Goal: Information Seeking & Learning: Learn about a topic

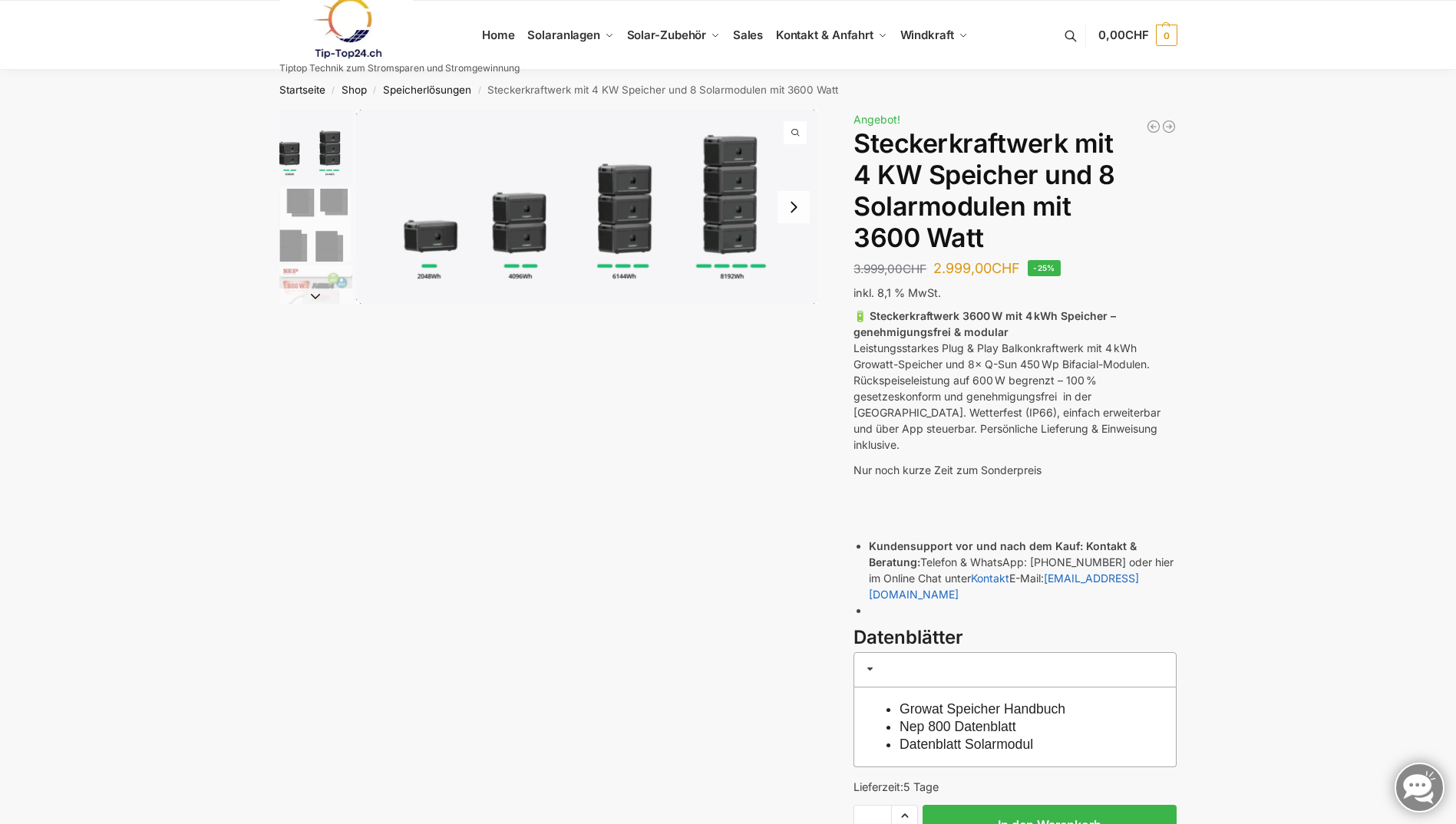
click at [798, 207] on button "Next slide" at bounding box center [793, 207] width 32 height 32
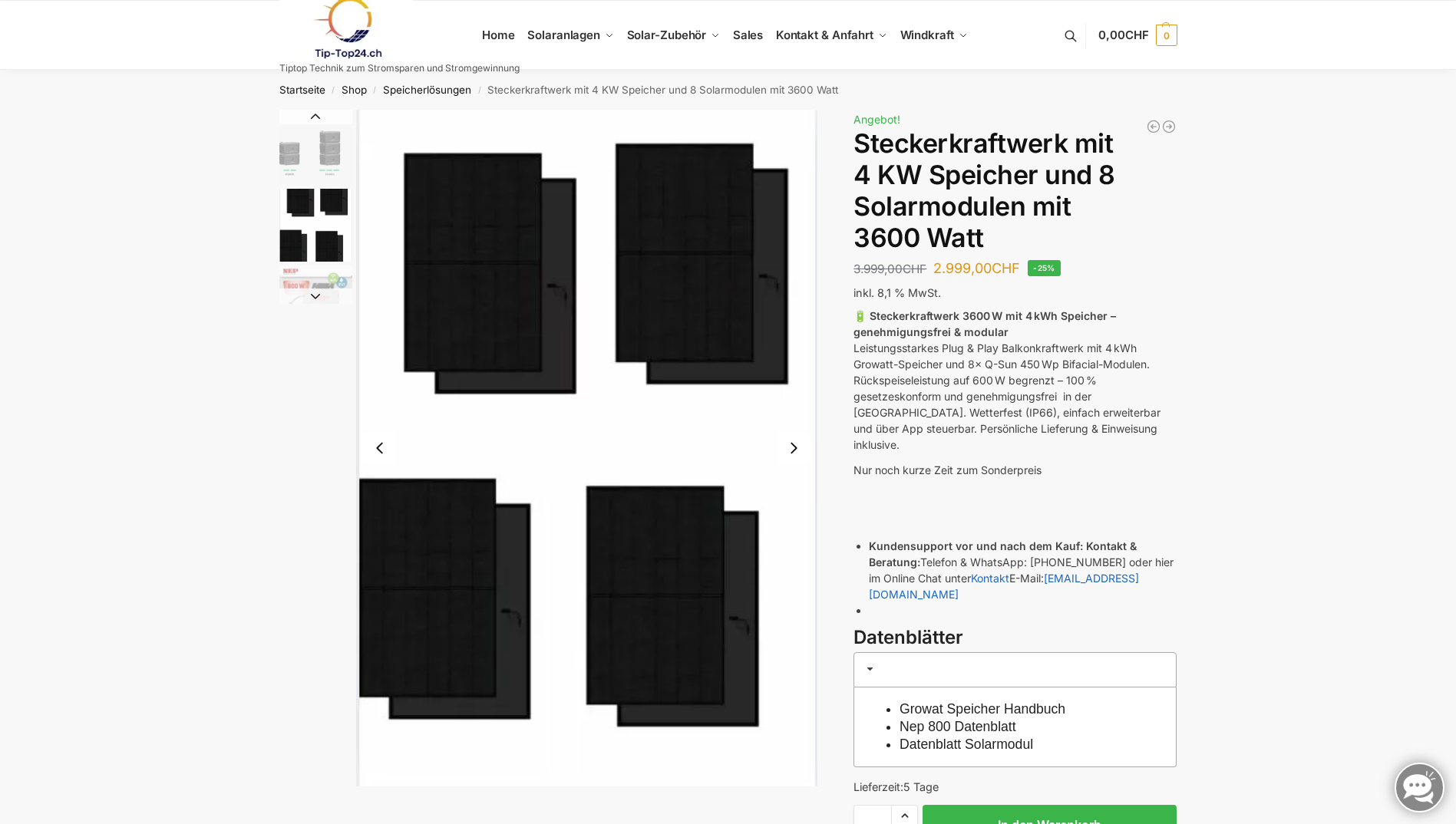
click at [798, 207] on img "2 / 9" at bounding box center [587, 448] width 462 height 677
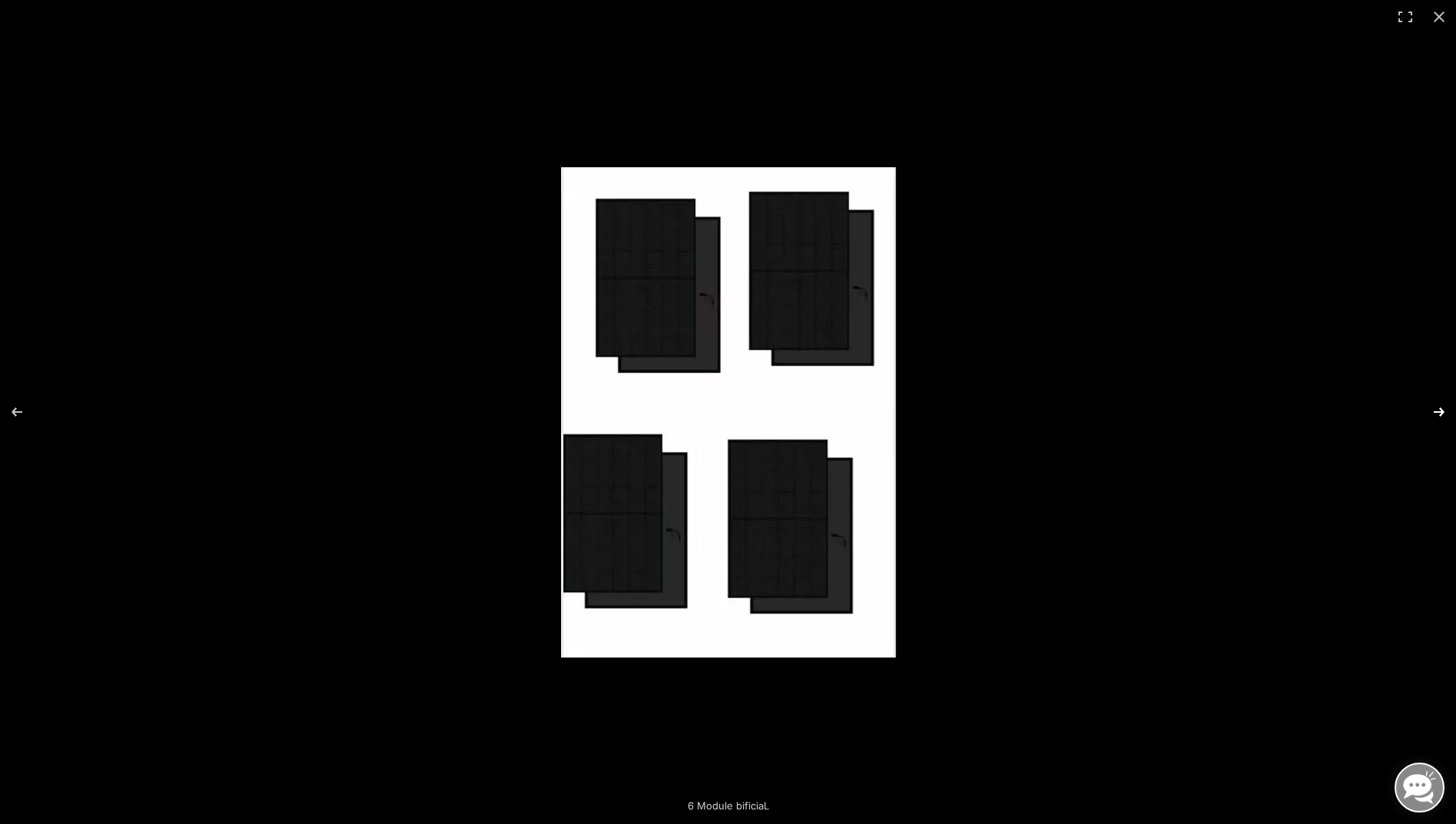
click at [1431, 407] on button "Next (arrow right)" at bounding box center [1429, 412] width 54 height 77
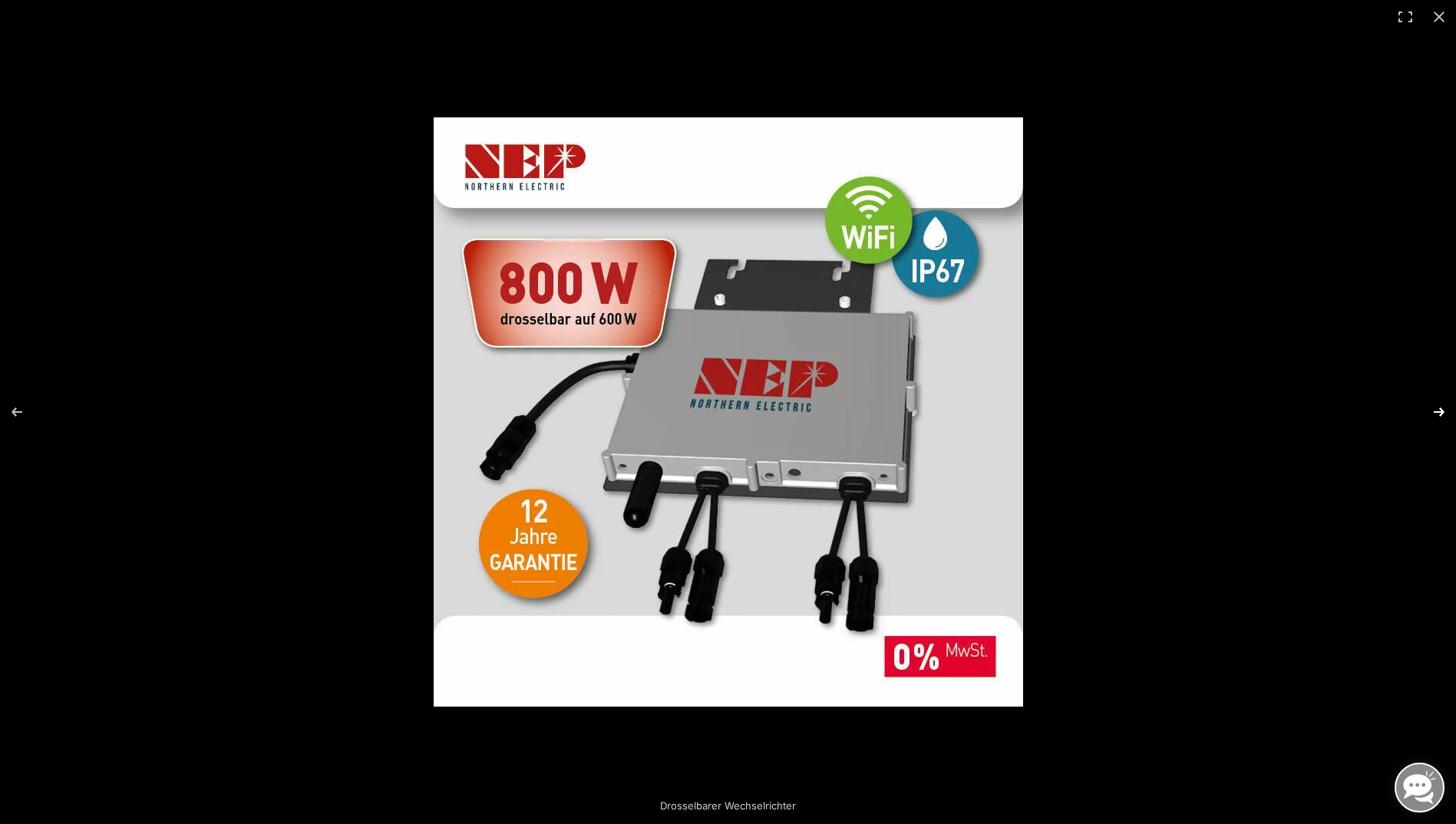
click at [1431, 407] on button "Next (arrow right)" at bounding box center [1429, 412] width 54 height 77
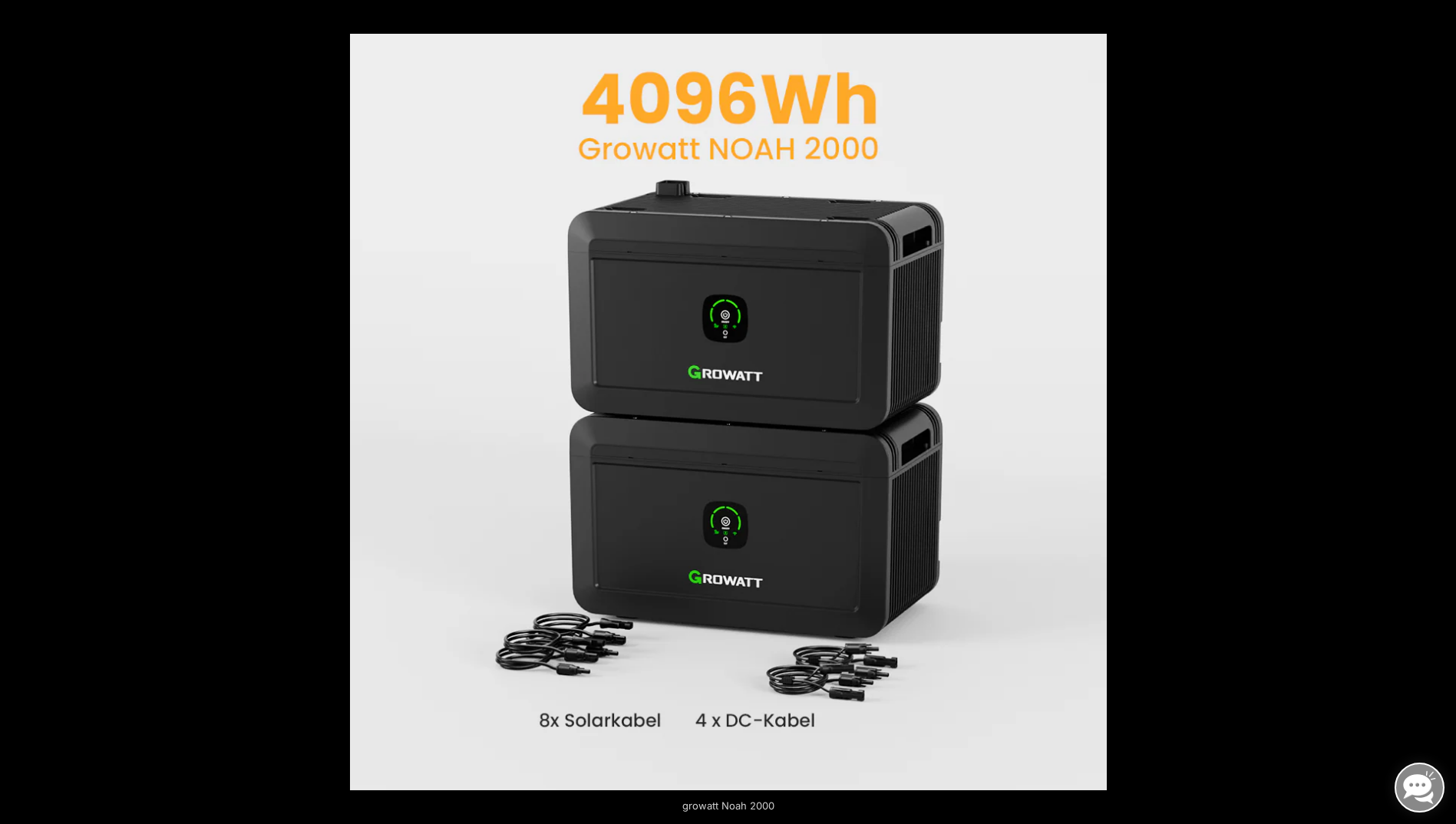
click at [10, 410] on button "Previous (arrow left)" at bounding box center [27, 412] width 54 height 77
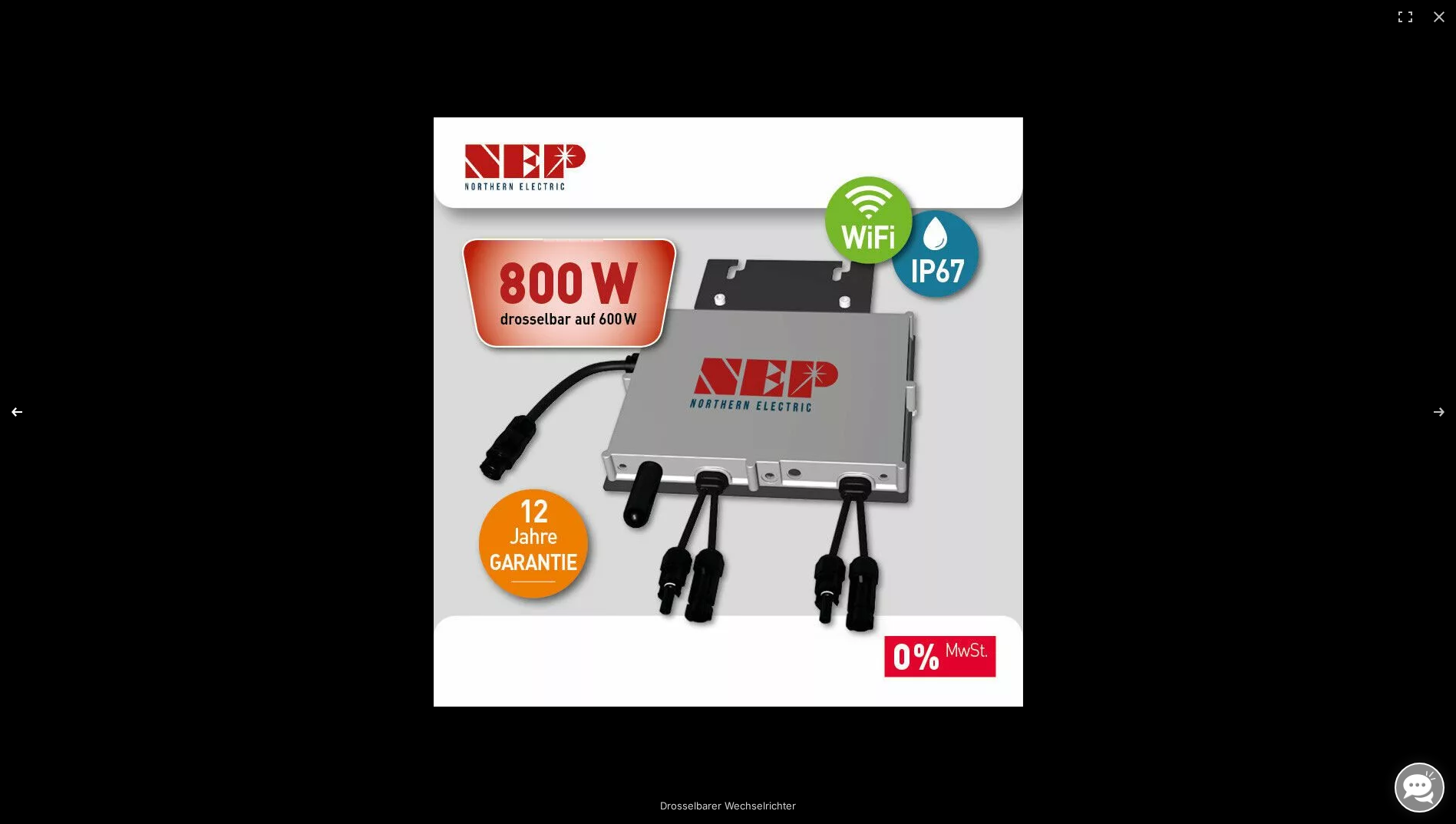
click at [20, 412] on button "Previous (arrow left)" at bounding box center [27, 412] width 54 height 77
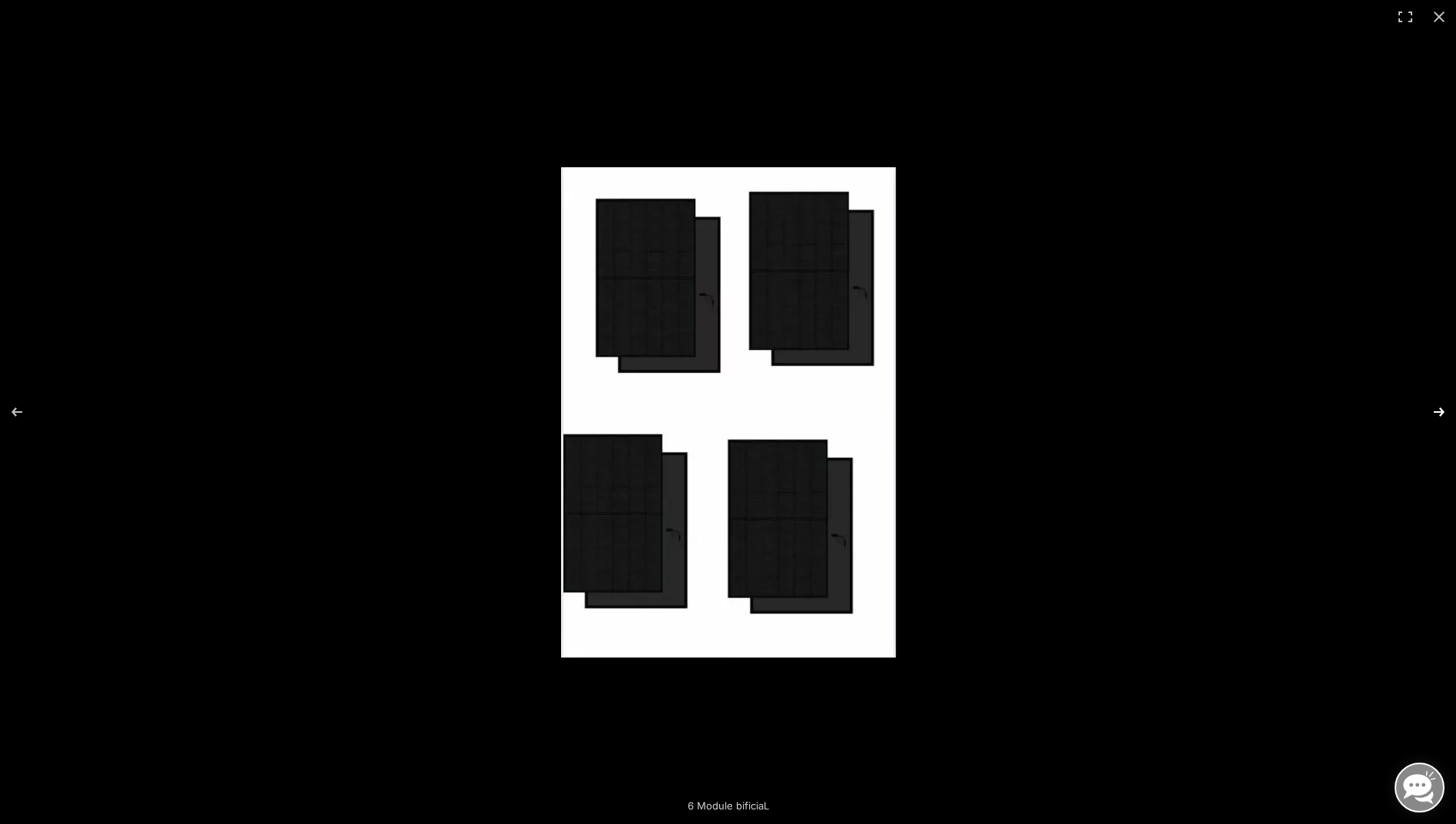
click at [1445, 407] on button "Next (arrow right)" at bounding box center [1429, 412] width 54 height 77
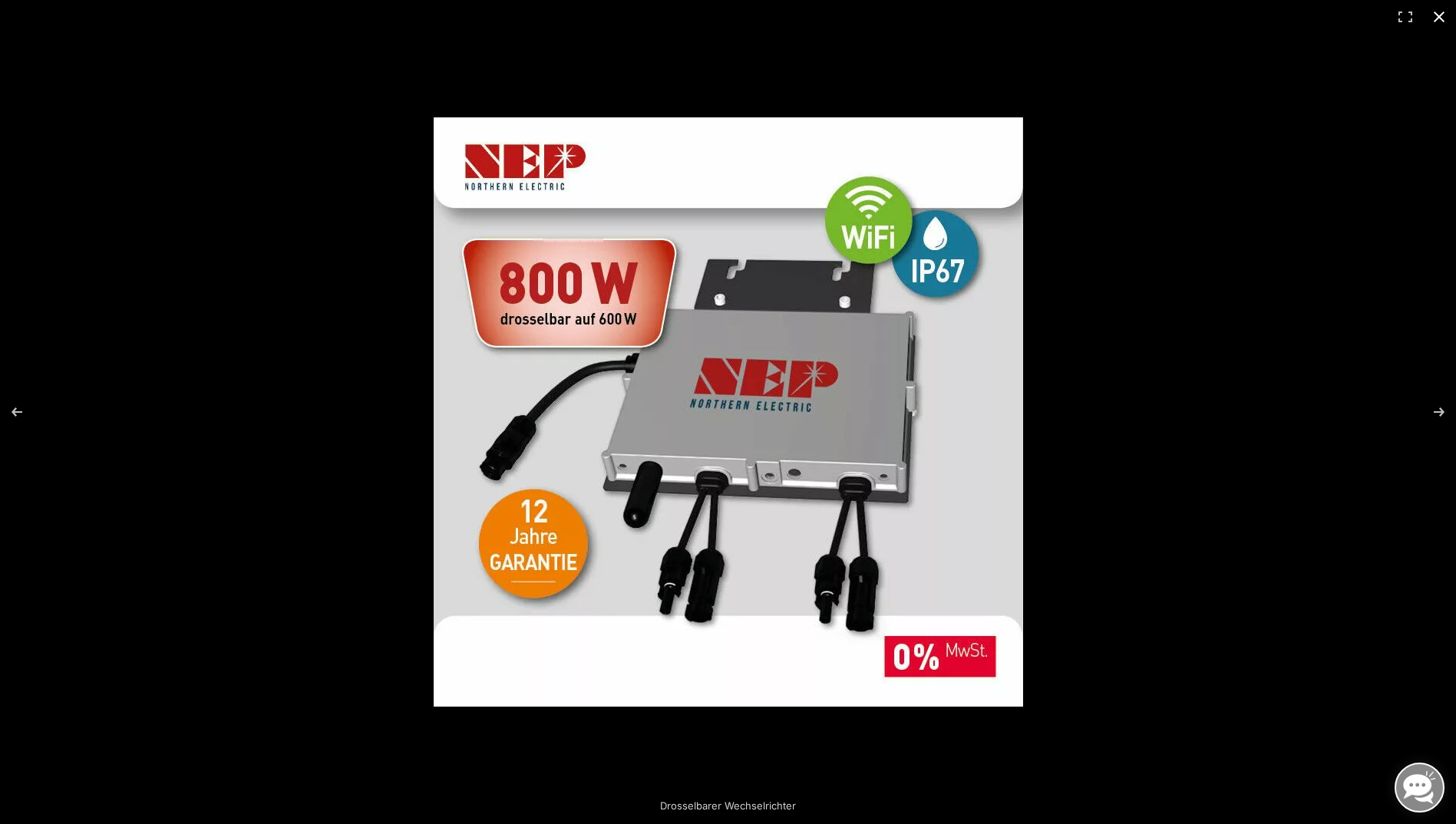
click at [1439, 11] on button "Close (Esc)" at bounding box center [1439, 17] width 34 height 34
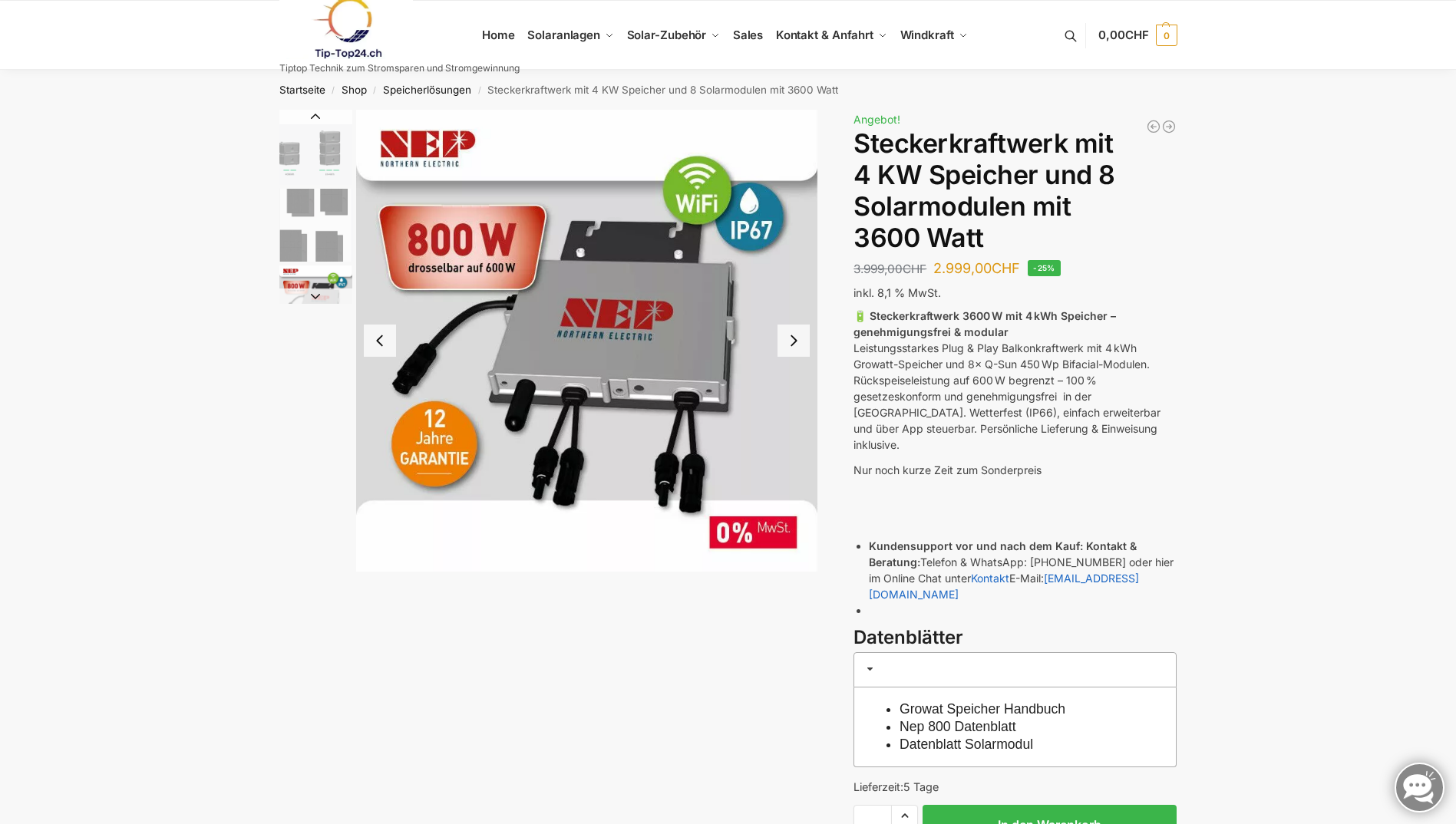
click at [793, 339] on button "Next slide" at bounding box center [793, 340] width 32 height 32
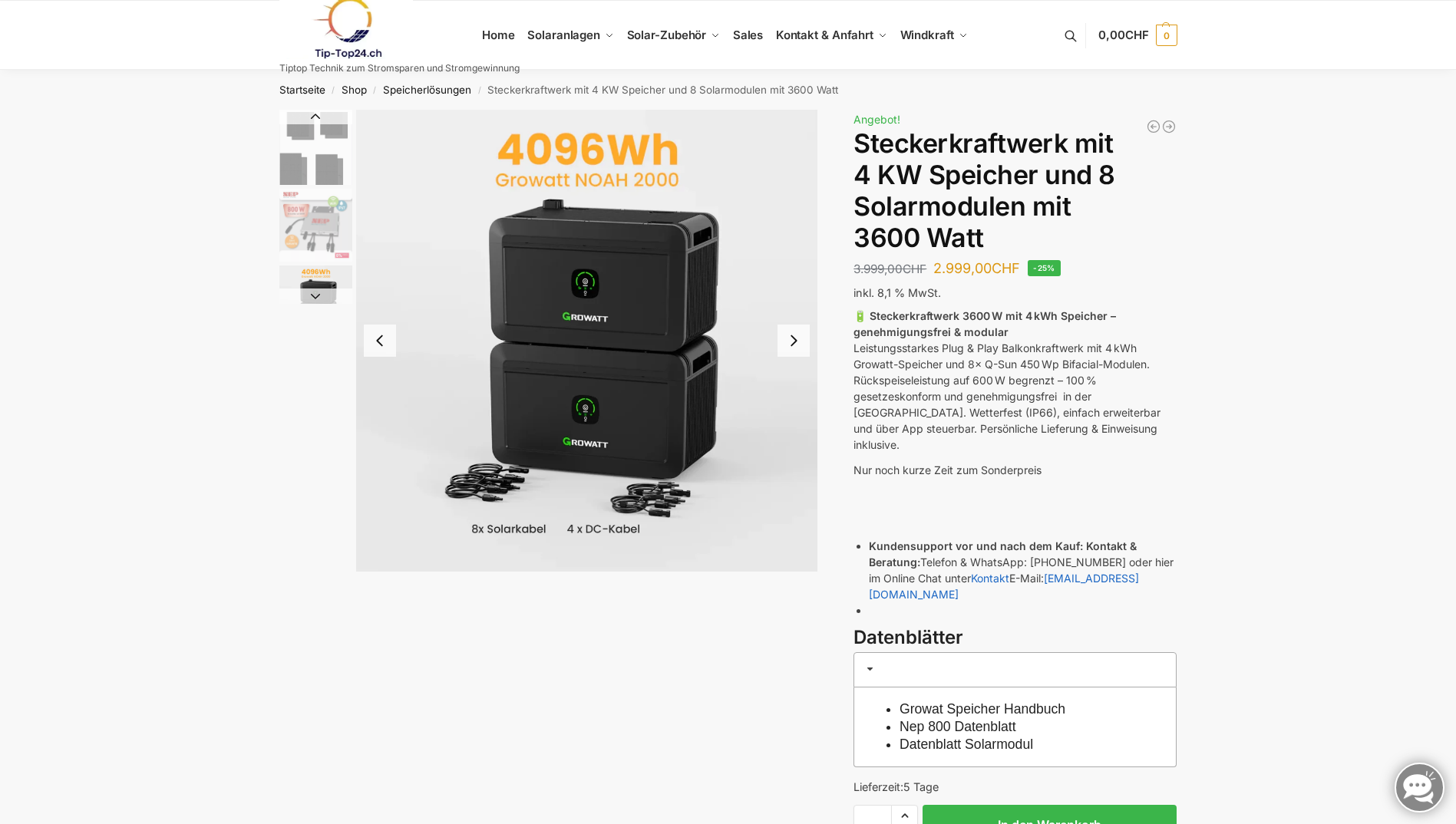
click at [793, 339] on button "Next slide" at bounding box center [793, 340] width 32 height 32
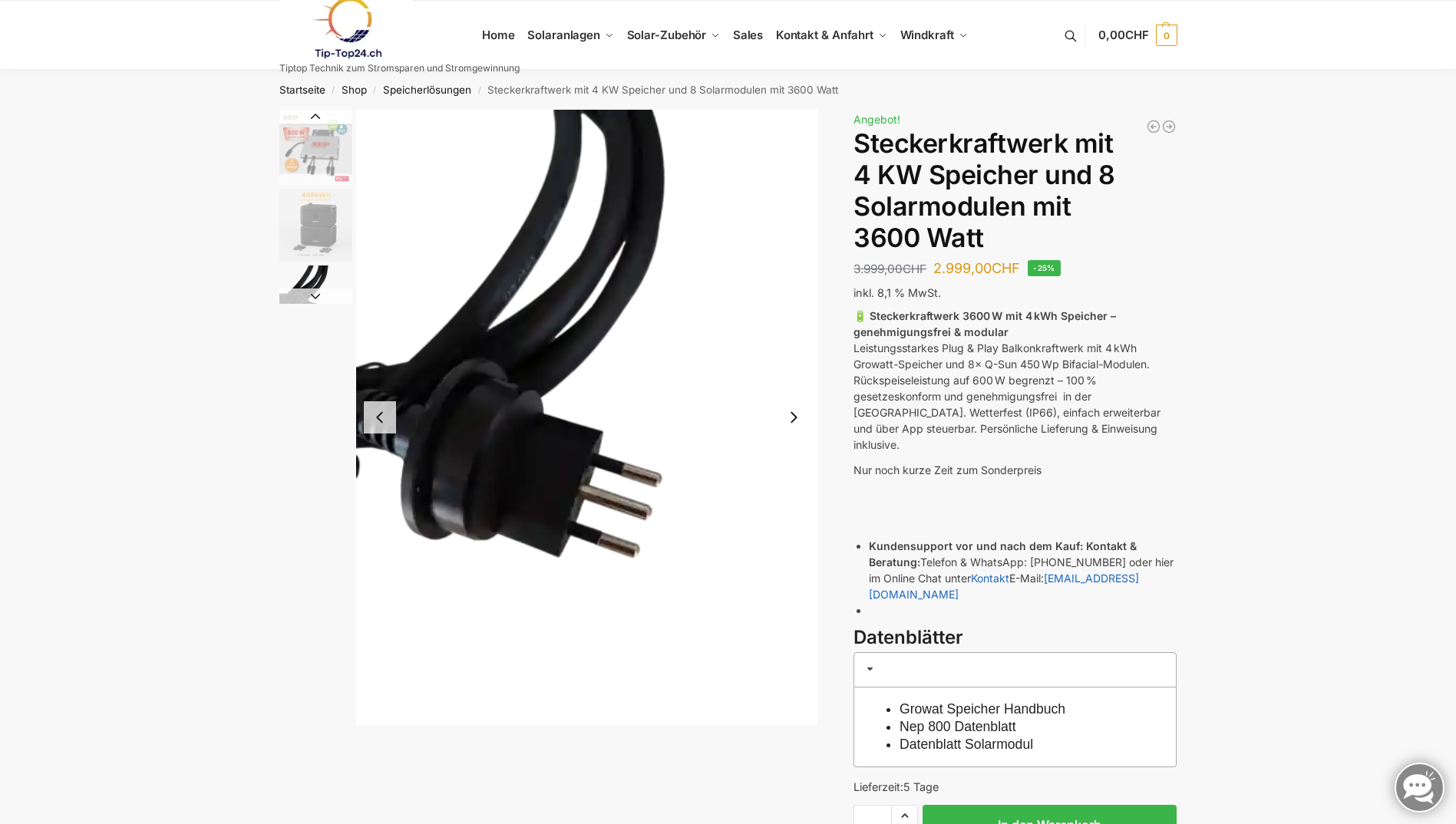
click at [798, 418] on button "Next slide" at bounding box center [793, 417] width 32 height 32
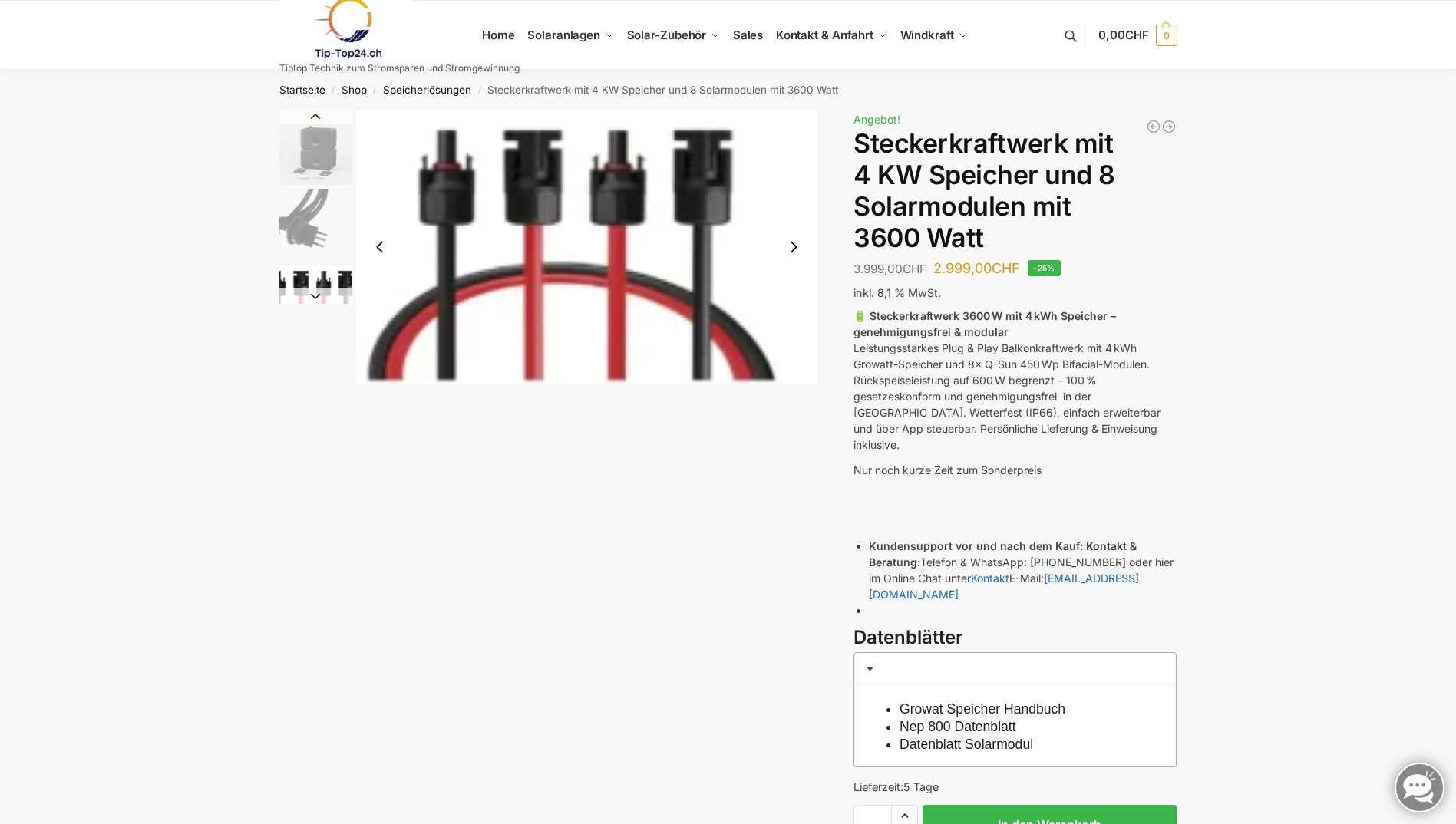
click at [797, 248] on button "Next slide" at bounding box center [793, 247] width 32 height 32
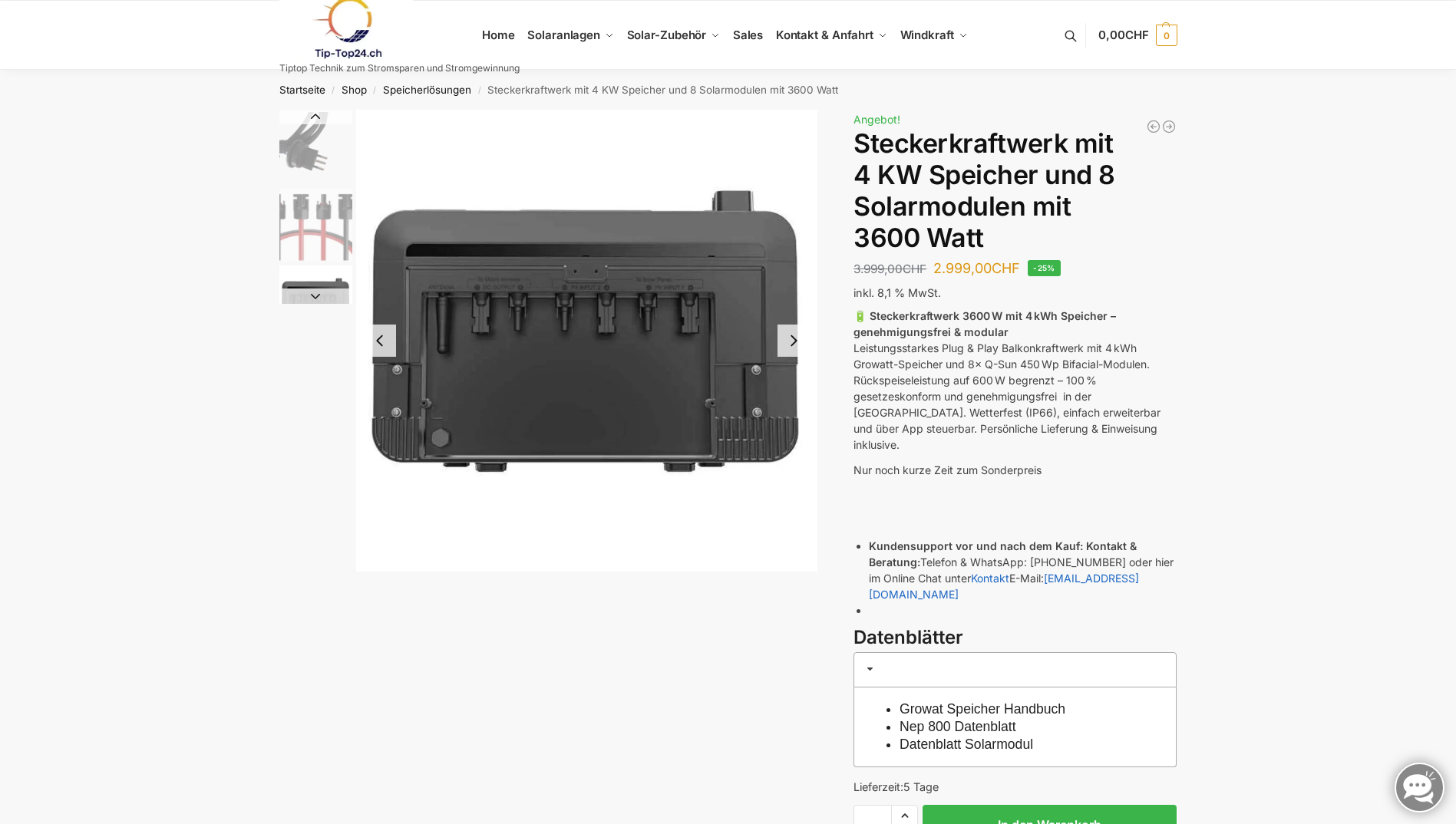
click at [793, 346] on button "Next slide" at bounding box center [793, 340] width 32 height 32
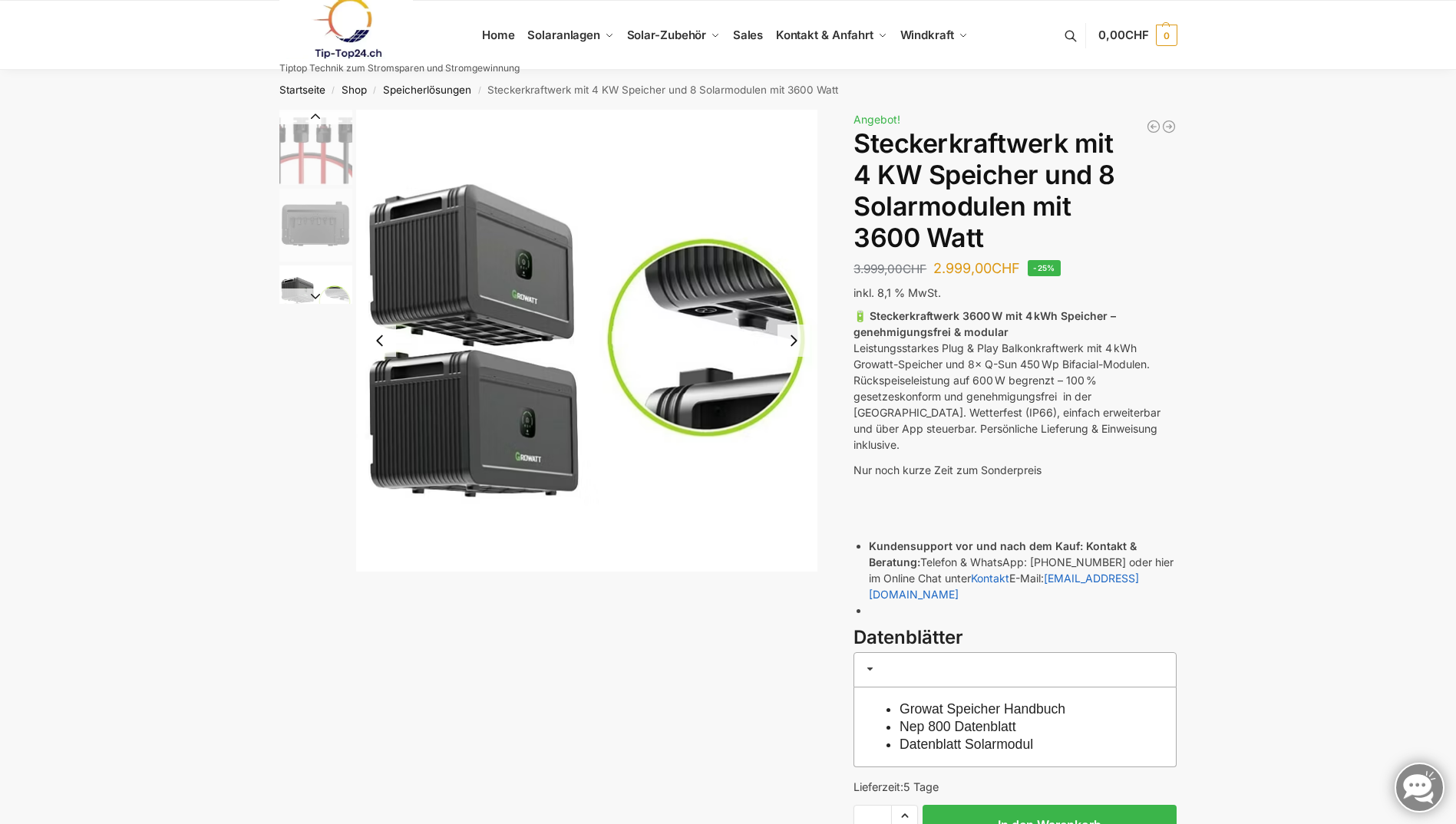
click at [793, 346] on button "Next slide" at bounding box center [793, 340] width 32 height 32
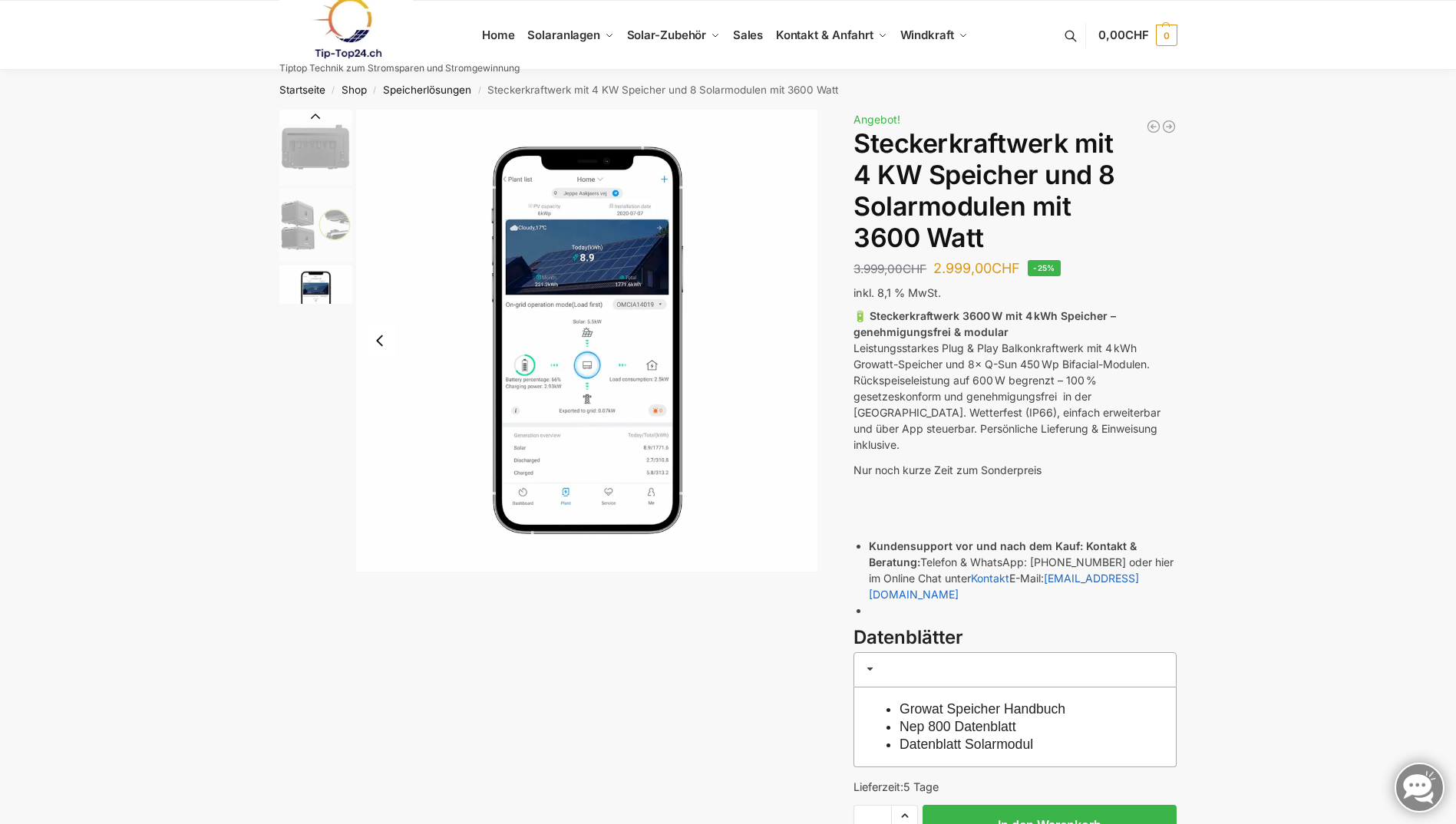
click at [602, 342] on img "9 / 9" at bounding box center [587, 341] width 462 height 462
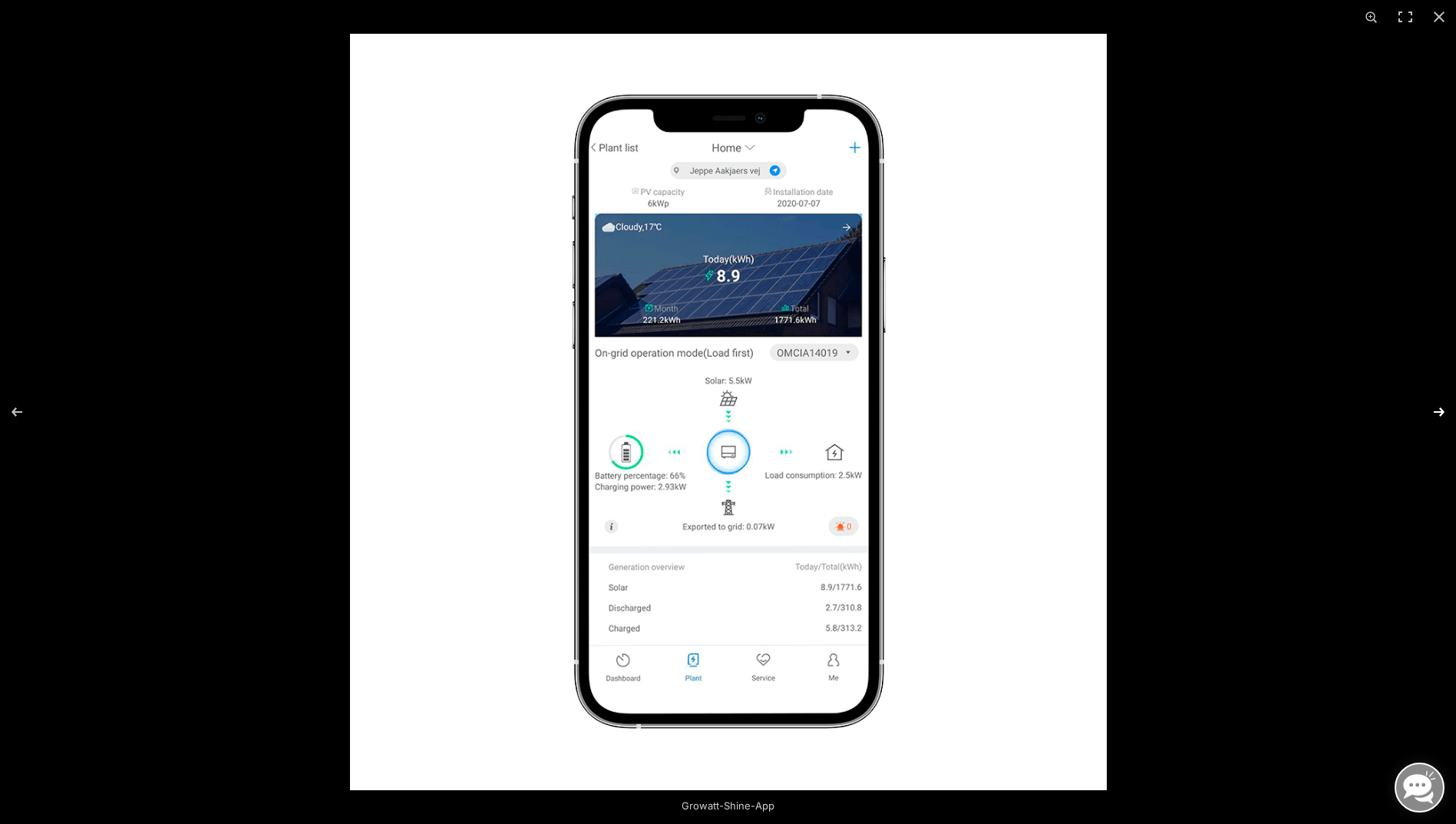
click at [1443, 409] on button "Next (arrow right)" at bounding box center [1429, 412] width 54 height 77
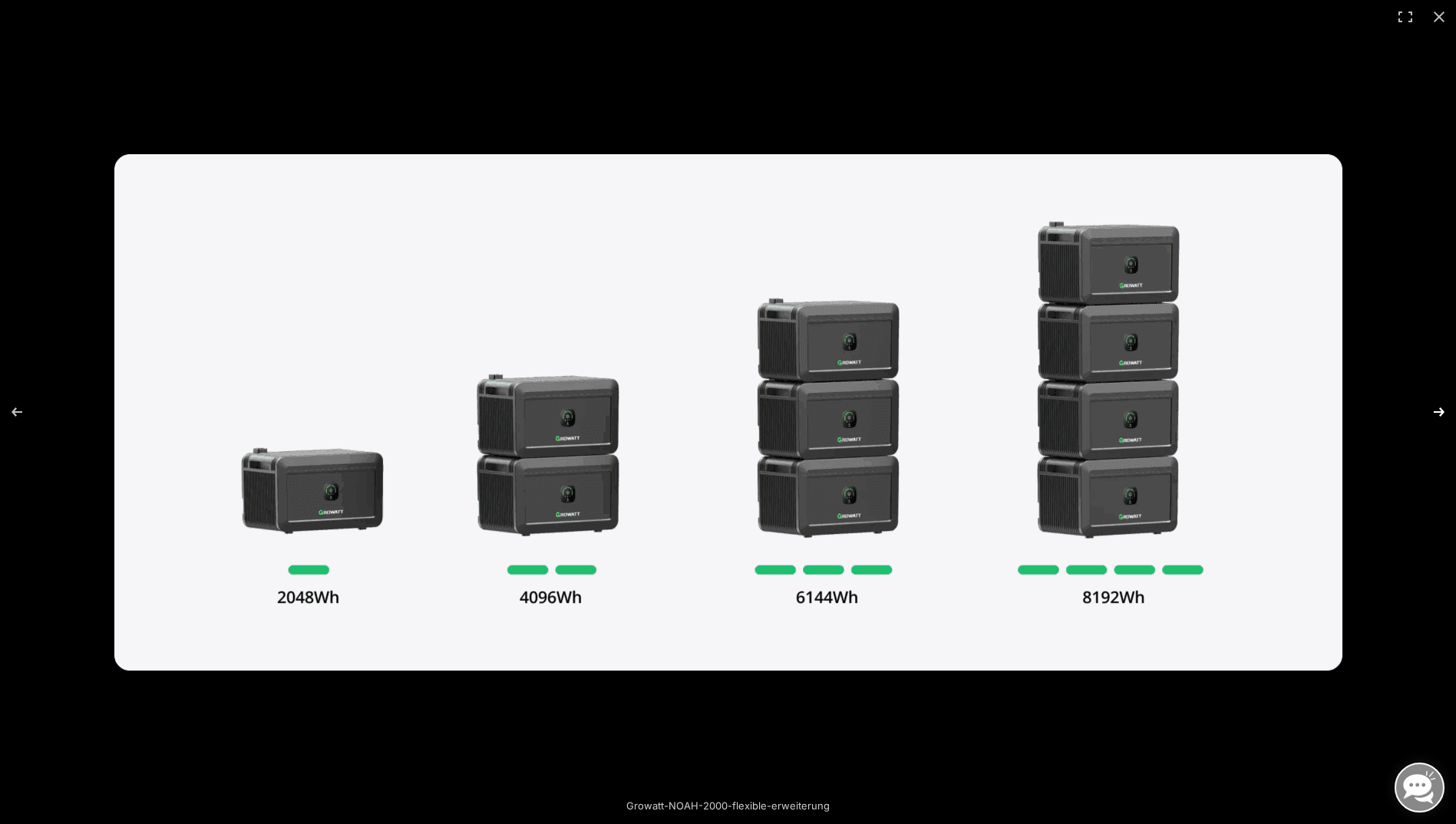
click at [1443, 416] on button "Next (arrow right)" at bounding box center [1429, 412] width 54 height 77
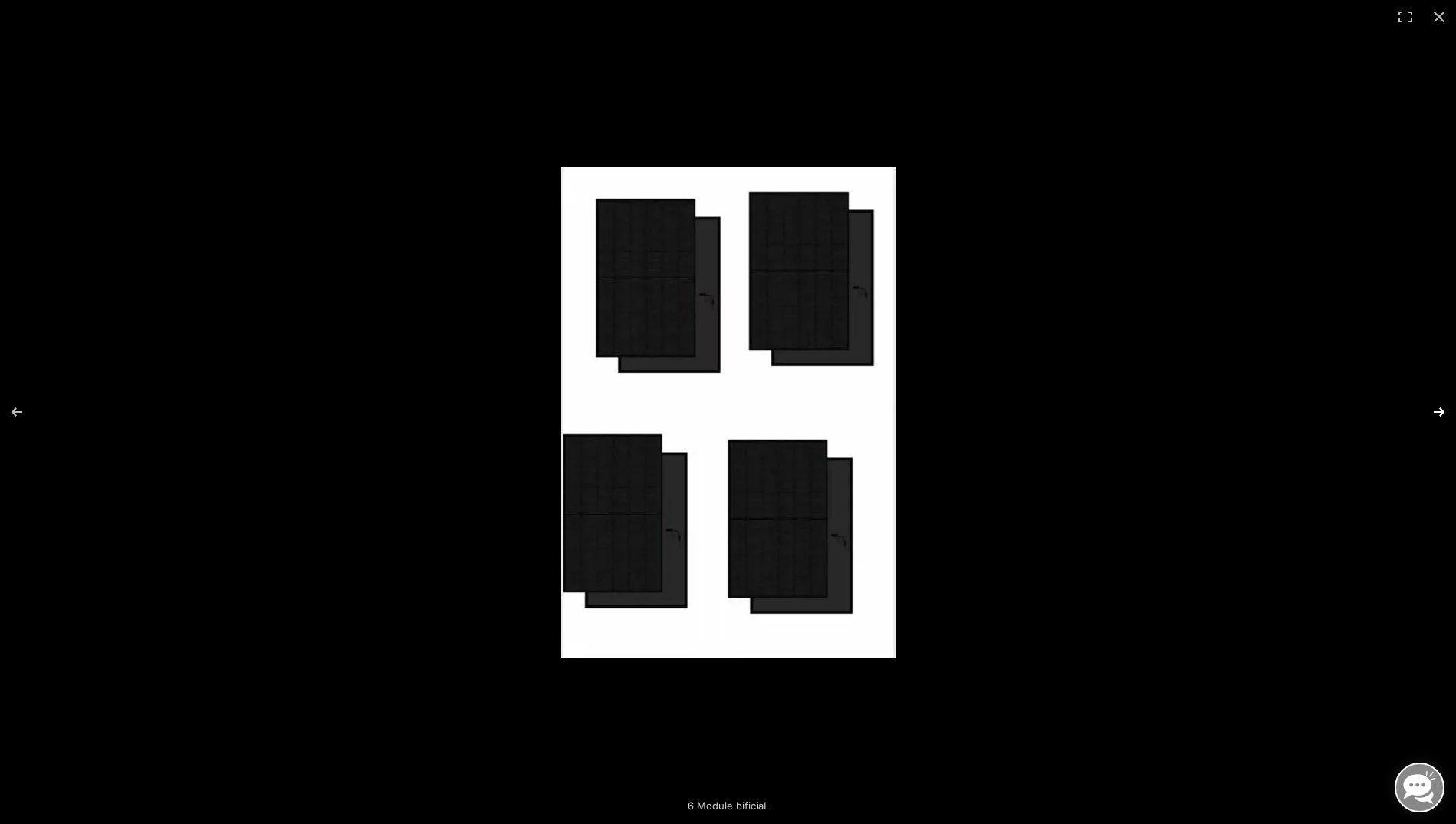
click at [1434, 416] on button "Next (arrow right)" at bounding box center [1429, 412] width 54 height 77
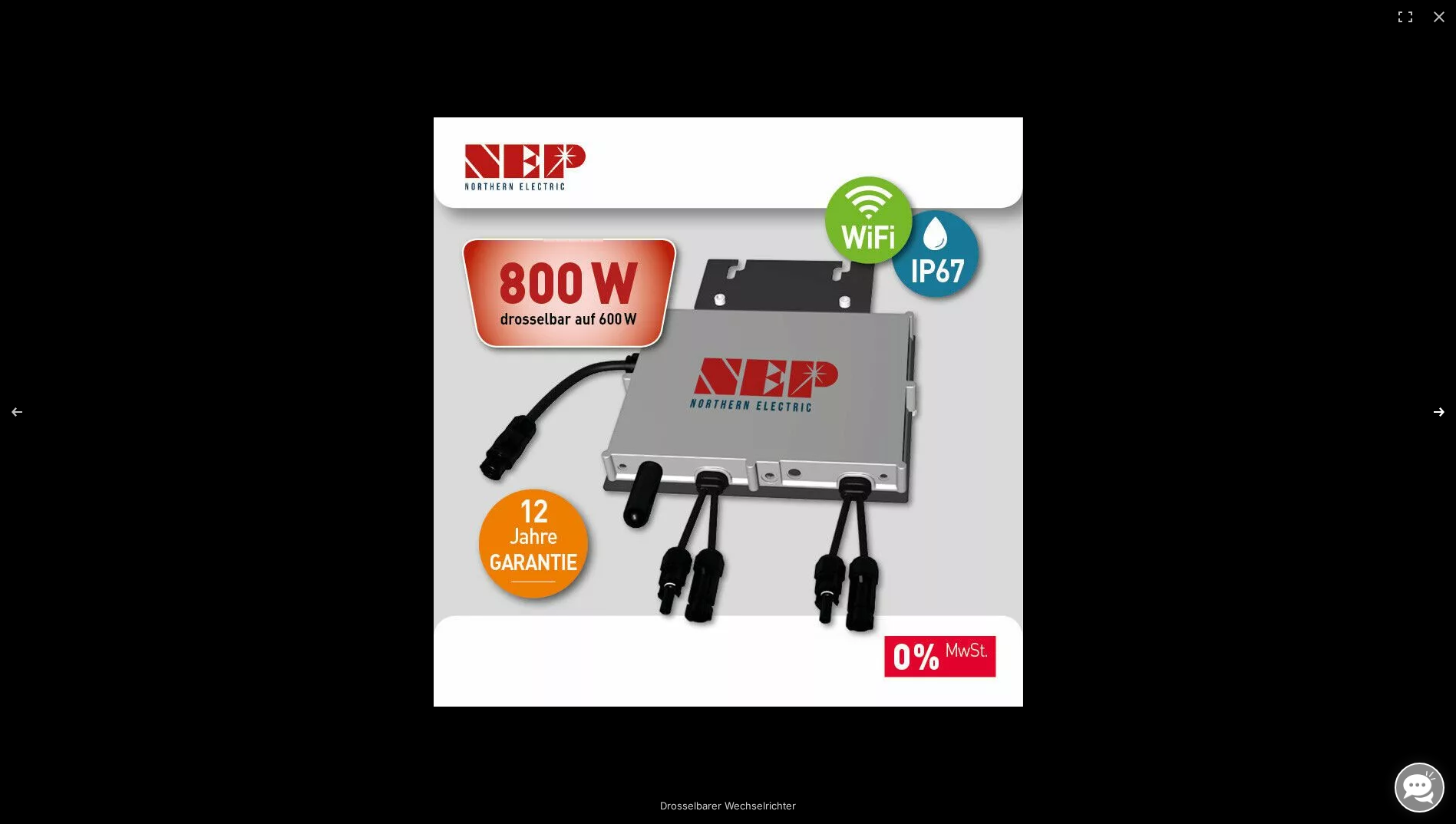
click at [1434, 416] on button "Next (arrow right)" at bounding box center [1429, 412] width 54 height 77
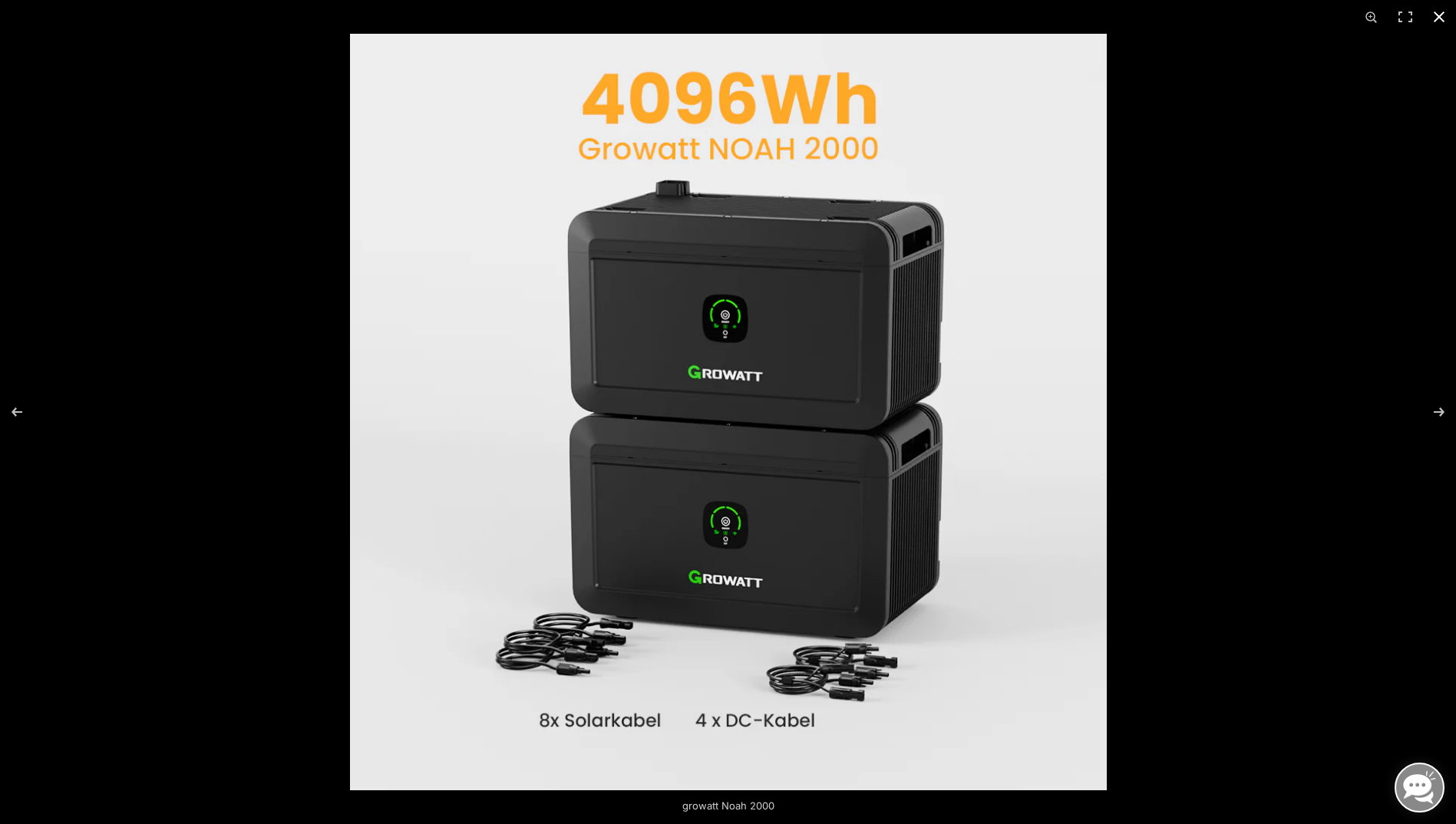
click at [1438, 15] on button "Close (Esc)" at bounding box center [1439, 17] width 34 height 34
